Goal: Find specific page/section: Find specific page/section

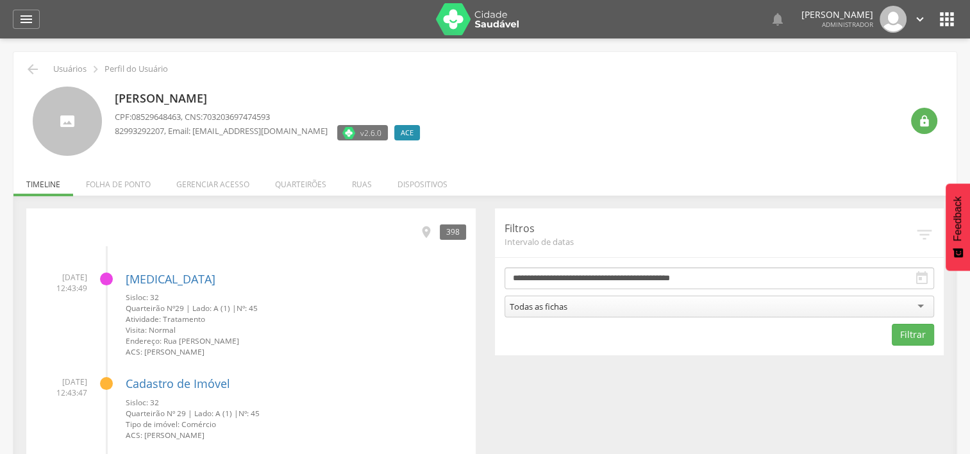
click at [363, 77] on div "Ruan Oliveira Alves Cavalcante CPF: 08529648463 , CNS: 703203697474593 82993292…" at bounding box center [485, 116] width 924 height 79
